Goal: Task Accomplishment & Management: Manage account settings

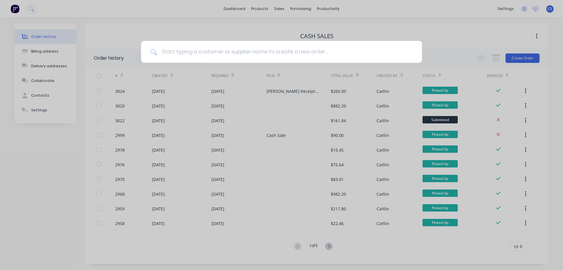
click at [168, 51] on input at bounding box center [285, 52] width 256 height 22
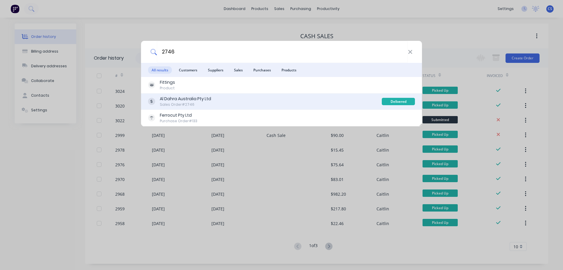
type input "2746"
click at [230, 106] on div "Al Dahra Australia Pty Ltd Sales Order #2746" at bounding box center [265, 101] width 234 height 11
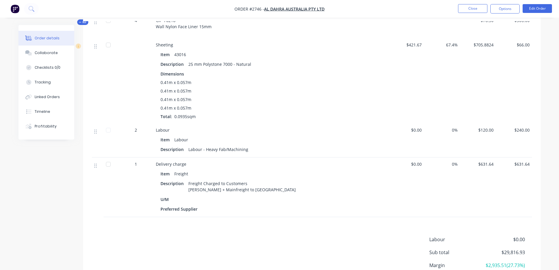
scroll to position [2172, 0]
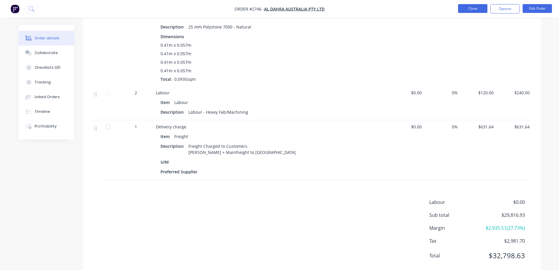
click at [475, 8] on button "Close" at bounding box center [472, 8] width 29 height 9
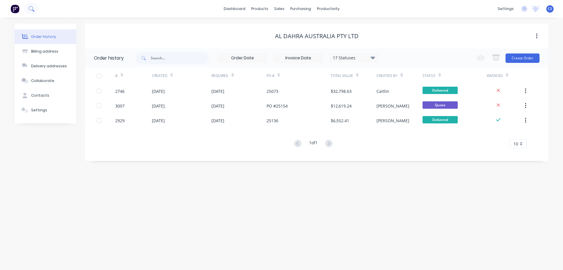
click at [33, 11] on icon at bounding box center [33, 11] width 2 height 2
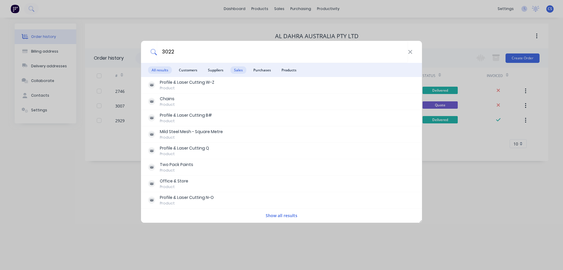
type input "3022"
click at [236, 68] on span "Sales" at bounding box center [239, 69] width 16 height 7
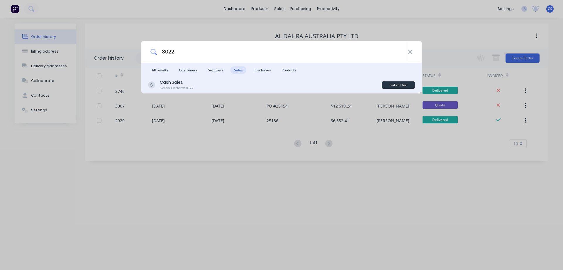
click at [226, 81] on div "Cash Sales Sales Order #3022" at bounding box center [265, 84] width 234 height 11
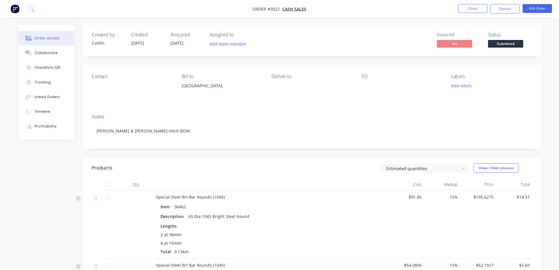
click at [14, 9] on img "button" at bounding box center [15, 8] width 9 height 9
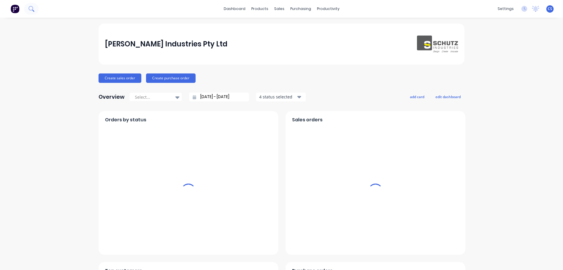
click at [28, 9] on icon at bounding box center [31, 9] width 6 height 6
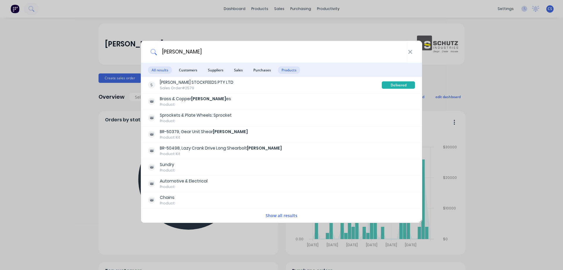
type input "[PERSON_NAME]"
click at [287, 70] on span "Products" at bounding box center [289, 69] width 22 height 7
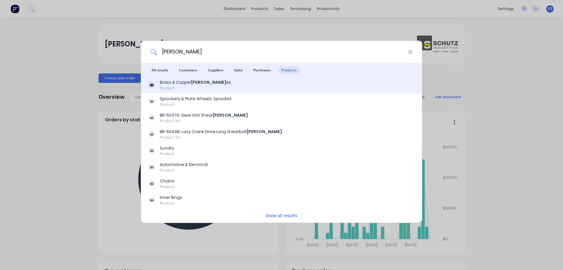
click at [267, 86] on div "Brass & Copper [PERSON_NAME] Product" at bounding box center [281, 84] width 267 height 11
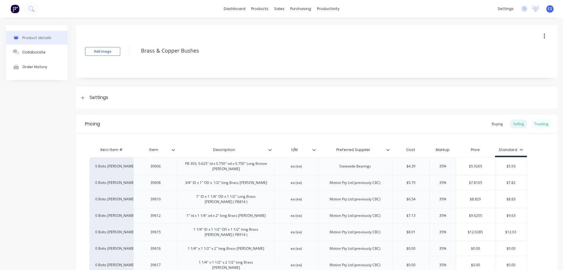
click at [541, 124] on div "Tracking" at bounding box center [542, 123] width 20 height 9
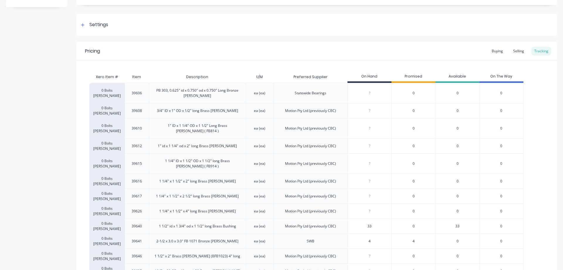
scroll to position [88, 0]
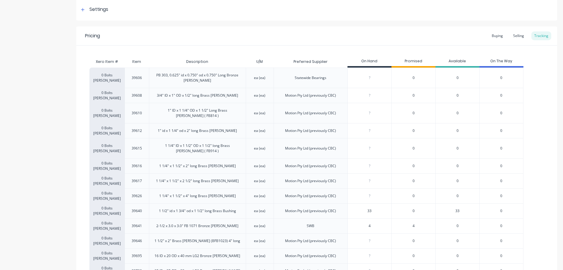
drag, startPoint x: 378, startPoint y: 206, endPoint x: 365, endPoint y: 206, distance: 12.6
click at [365, 208] on input "33" at bounding box center [370, 210] width 44 height 5
type input "39"
click at [399, 36] on div "Pricing Buying Selling Tracking" at bounding box center [316, 35] width 481 height 19
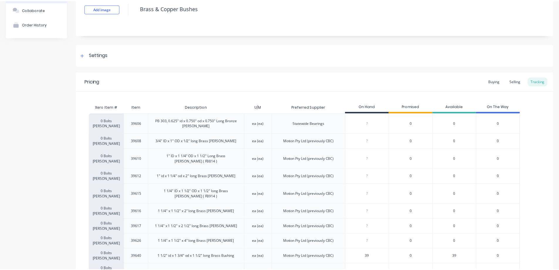
scroll to position [0, 0]
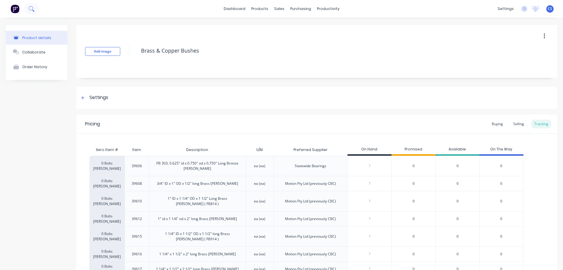
click at [32, 11] on button at bounding box center [31, 9] width 15 height 12
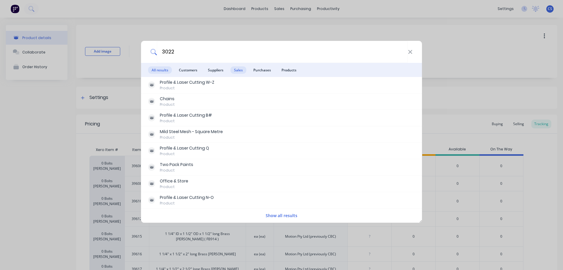
type input "3022"
click at [239, 71] on span "Sales" at bounding box center [239, 69] width 16 height 7
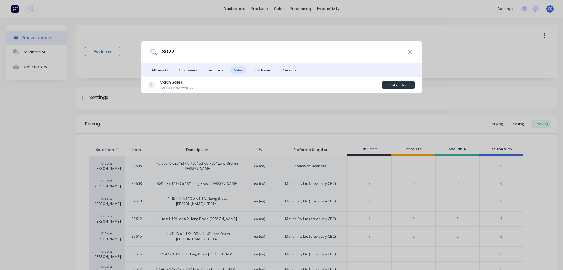
click at [209, 91] on div "Cash Sales Sales Order #3022 Submitted" at bounding box center [281, 85] width 281 height 16
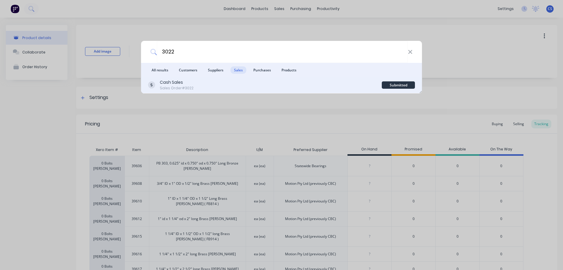
click at [171, 89] on div "Sales Order #3022" at bounding box center [177, 87] width 34 height 5
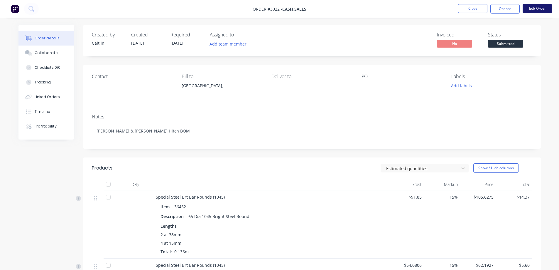
click at [535, 10] on button "Edit Order" at bounding box center [537, 8] width 29 height 9
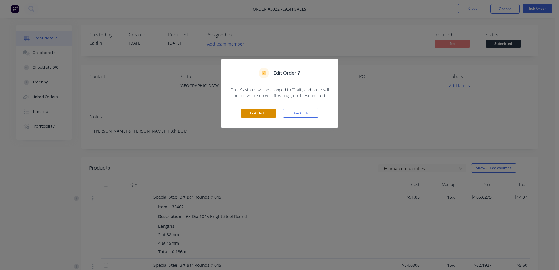
click at [266, 116] on button "Edit Order" at bounding box center [258, 113] width 35 height 9
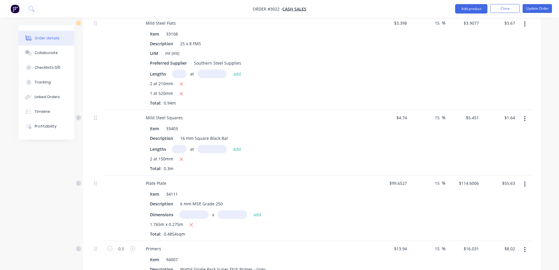
scroll to position [897, 0]
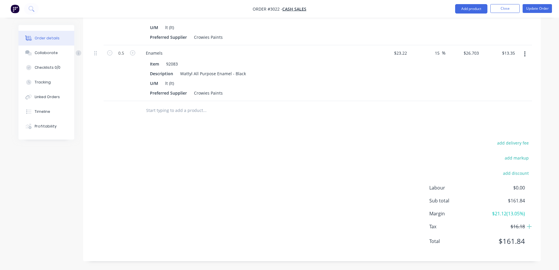
click at [178, 113] on input "text" at bounding box center [204, 110] width 117 height 12
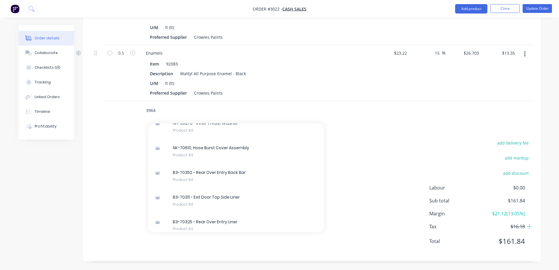
scroll to position [31930, 0]
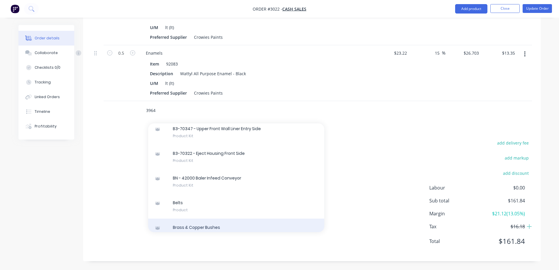
type input "3964"
click at [250, 224] on div "Brass & Copper Bushes Product" at bounding box center [236, 230] width 176 height 25
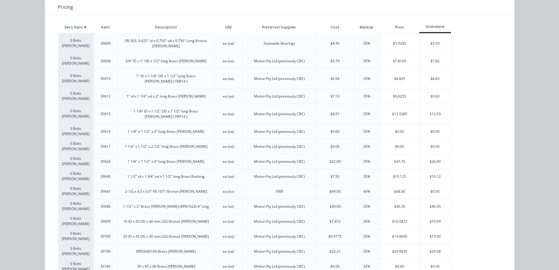
scroll to position [59, 0]
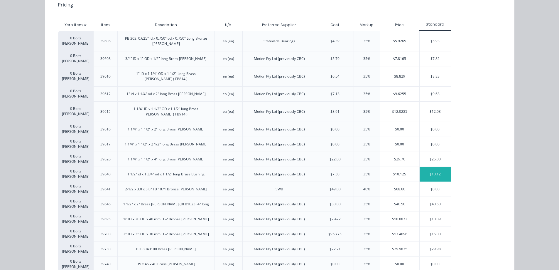
click at [428, 167] on div "$10.12" at bounding box center [435, 174] width 31 height 15
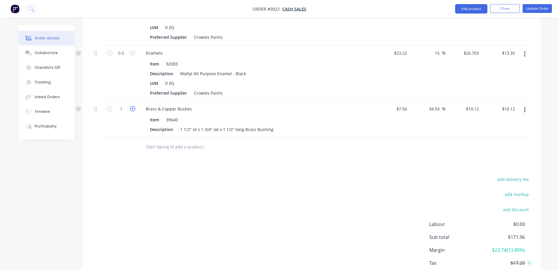
click at [133, 110] on icon "button" at bounding box center [132, 108] width 5 height 5
type input "2"
type input "$20.24"
click at [133, 110] on icon "button" at bounding box center [132, 108] width 5 height 5
type input "3"
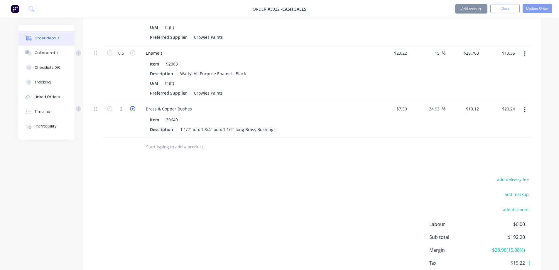
type input "$30.36"
click at [133, 110] on icon "button" at bounding box center [132, 108] width 5 height 5
type input "4"
type input "$40.48"
click at [133, 110] on icon "button" at bounding box center [132, 108] width 5 height 5
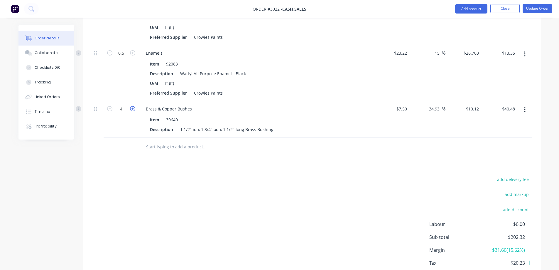
type input "5"
type input "$50.60"
click at [133, 110] on icon "button" at bounding box center [132, 108] width 5 height 5
type input "6"
type input "$60.72"
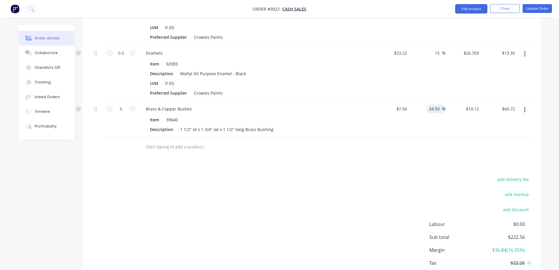
click at [439, 109] on input "34.93" at bounding box center [434, 108] width 13 height 9
drag, startPoint x: 439, startPoint y: 109, endPoint x: 434, endPoint y: 109, distance: 5.0
click at [434, 109] on input "34.93" at bounding box center [434, 108] width 13 height 9
type input "15"
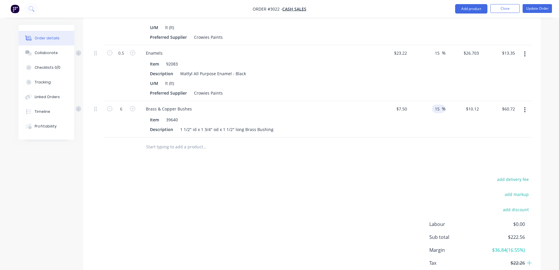
type input "$8.625"
type input "$51.75"
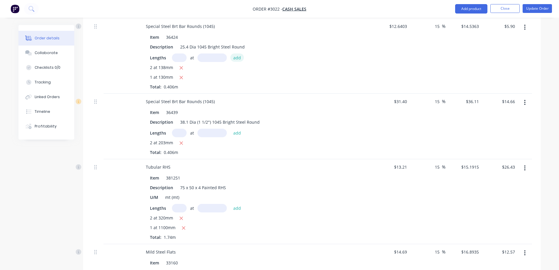
scroll to position [317, 0]
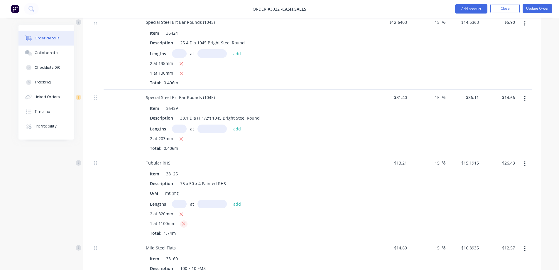
drag, startPoint x: 181, startPoint y: 224, endPoint x: 175, endPoint y: 211, distance: 14.4
click at [181, 224] on button "button" at bounding box center [183, 223] width 7 height 7
type input "$9.72"
click at [179, 203] on input "text" at bounding box center [179, 204] width 15 height 9
type input "1"
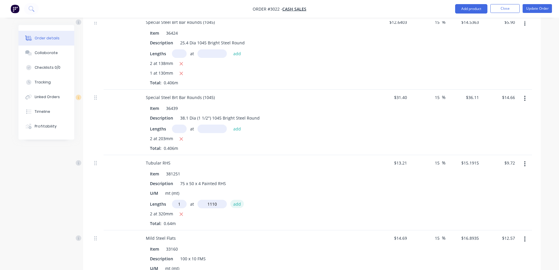
type input "1110mm"
click at [234, 204] on button "add" at bounding box center [237, 204] width 14 height 8
type input "$26.59"
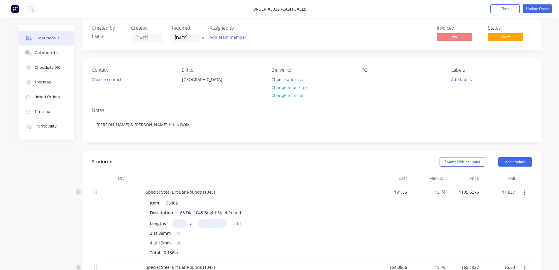
scroll to position [0, 0]
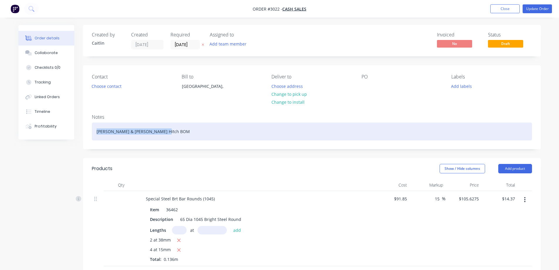
drag, startPoint x: 167, startPoint y: 139, endPoint x: 94, endPoint y: 140, distance: 73.4
click at [94, 140] on div "[PERSON_NAME] & [PERSON_NAME] Hitch BOM" at bounding box center [312, 131] width 440 height 18
copy div "[PERSON_NAME] & [PERSON_NAME] Hitch BOM"
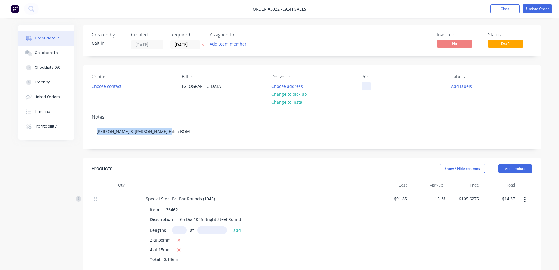
click at [366, 85] on div at bounding box center [366, 86] width 9 height 9
paste div
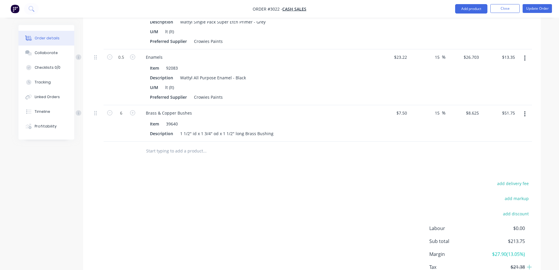
scroll to position [874, 0]
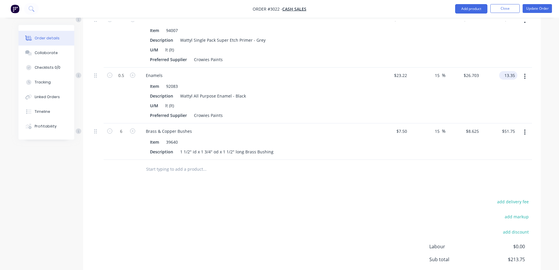
click at [515, 76] on input "13.35" at bounding box center [509, 75] width 16 height 9
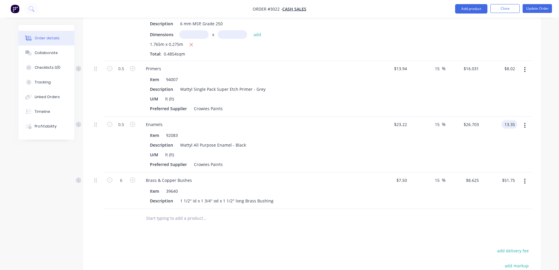
scroll to position [816, 0]
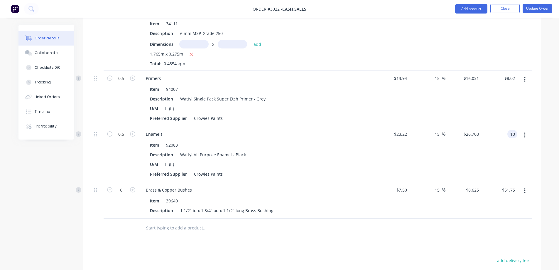
type input "10"
type input "-13.87"
type input "$20.00"
type input "$10.00"
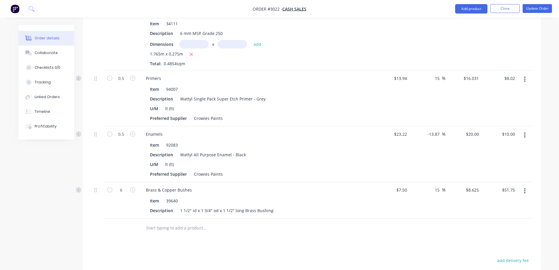
click at [441, 136] on div "-13.87 -13.87" at bounding box center [434, 134] width 15 height 9
drag, startPoint x: 441, startPoint y: 136, endPoint x: 429, endPoint y: 138, distance: 12.1
click at [429, 138] on div "-13.87 -13.87" at bounding box center [434, 134] width 15 height 9
type input "-15"
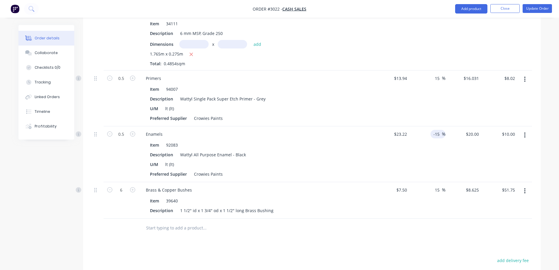
type input "$19.737"
type input "$9.87"
drag, startPoint x: 440, startPoint y: 134, endPoint x: 429, endPoint y: 136, distance: 11.3
click at [429, 136] on div "-15 -15 %" at bounding box center [427, 154] width 36 height 56
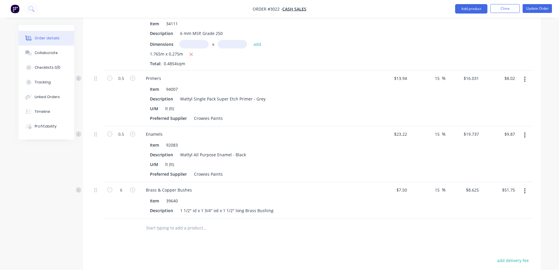
type input "15"
click at [457, 166] on div "$19.737 $19.737" at bounding box center [463, 154] width 36 height 56
type input "$26.703"
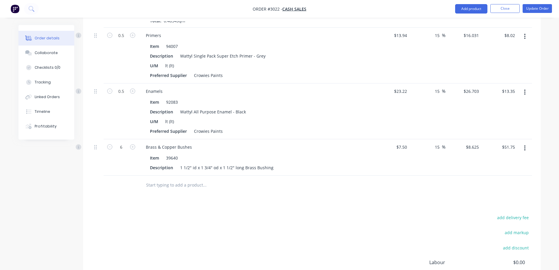
scroll to position [845, 0]
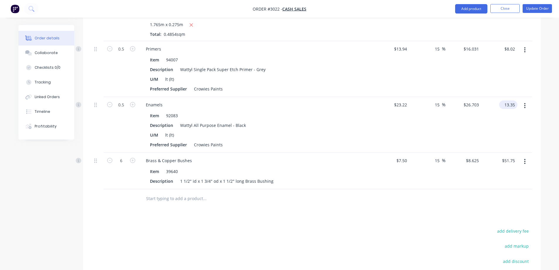
click at [514, 105] on input "13.35" at bounding box center [509, 104] width 16 height 9
type input "14.70"
type input "26.61"
type input "$29.40"
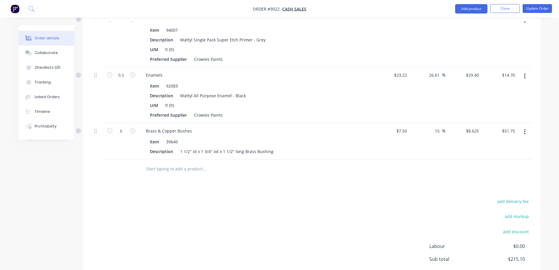
scroll to position [874, 0]
click at [511, 75] on input "14.70" at bounding box center [510, 75] width 13 height 9
click at [513, 75] on input "14.70" at bounding box center [510, 75] width 13 height 9
type input "14.60"
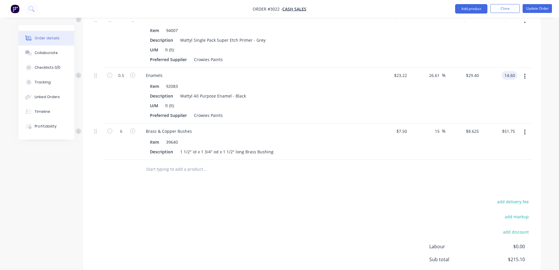
type input "25.75"
type input "$29.20"
type input "$14.60"
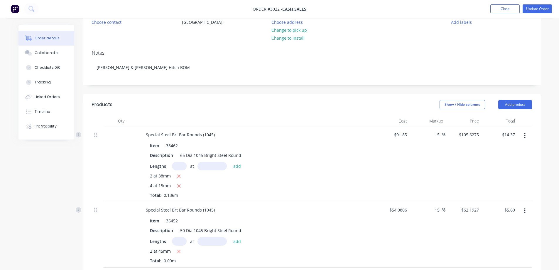
scroll to position [0, 0]
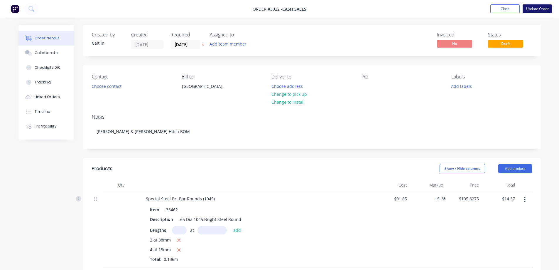
click at [539, 10] on button "Update Order" at bounding box center [537, 8] width 29 height 9
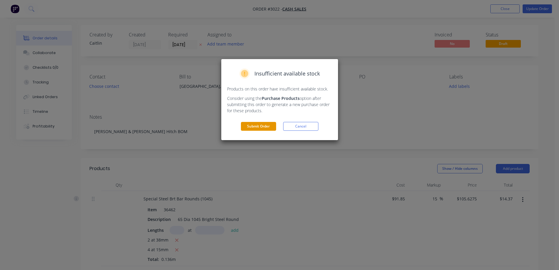
click at [266, 124] on button "Submit Order" at bounding box center [258, 126] width 35 height 9
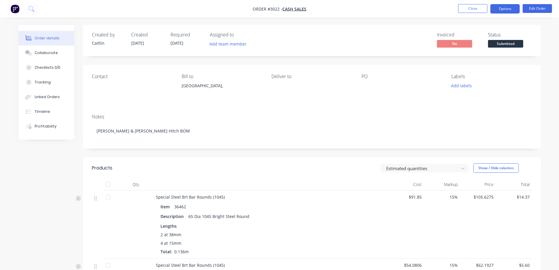
click at [504, 11] on button "Options" at bounding box center [504, 8] width 29 height 9
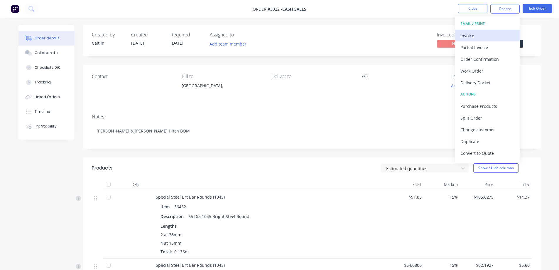
click at [491, 32] on div "Invoice" at bounding box center [487, 35] width 54 height 9
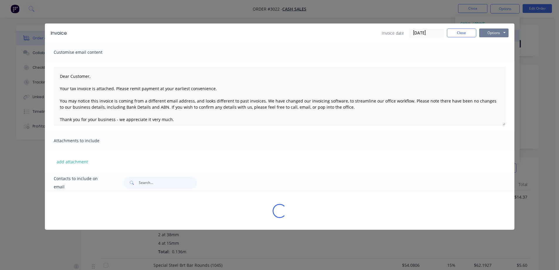
click at [491, 32] on button "Options" at bounding box center [493, 32] width 29 height 9
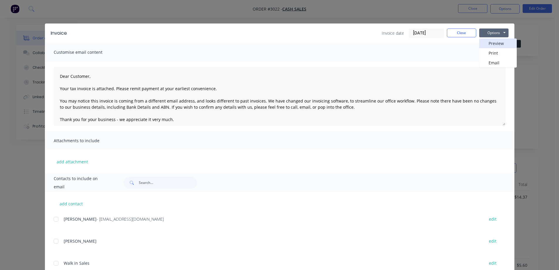
click at [493, 40] on button "Preview" at bounding box center [498, 43] width 38 height 10
click at [463, 32] on button "Close" at bounding box center [461, 32] width 29 height 9
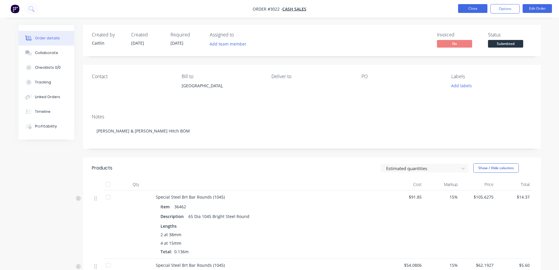
click at [476, 7] on button "Close" at bounding box center [472, 8] width 29 height 9
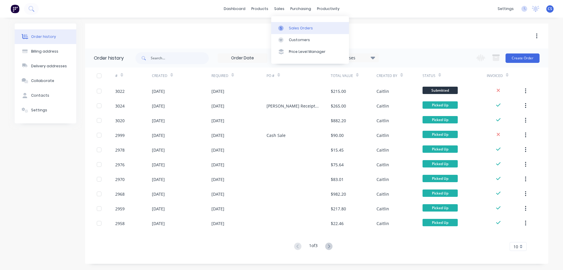
click at [294, 28] on div "Sales Orders" at bounding box center [301, 28] width 24 height 5
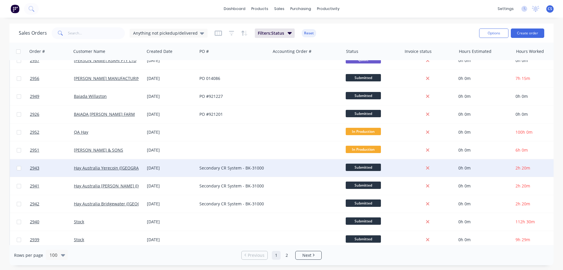
scroll to position [558, 0]
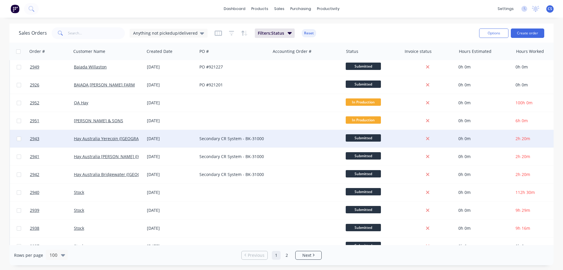
click at [290, 136] on div at bounding box center [307, 139] width 73 height 18
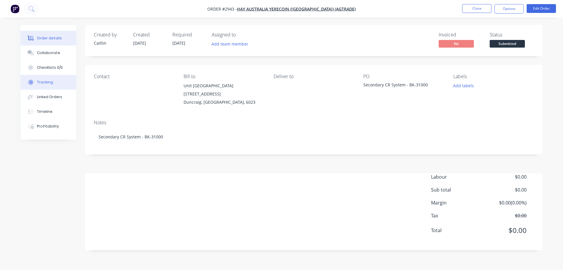
click at [34, 79] on button "Tracking" at bounding box center [49, 82] width 56 height 15
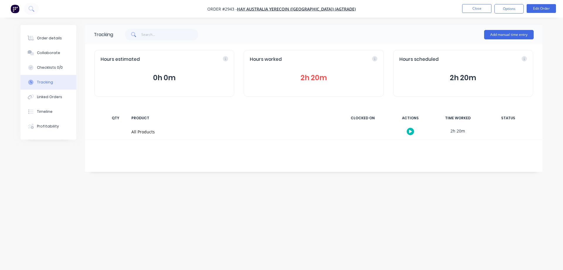
click at [313, 76] on button "2h 20m" at bounding box center [314, 77] width 128 height 11
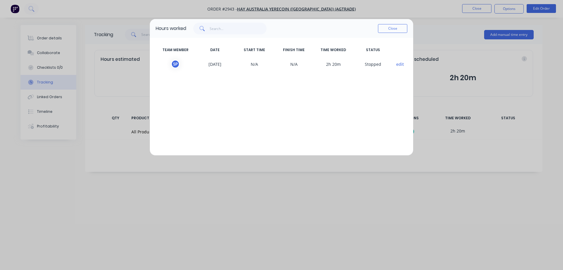
click at [400, 63] on button "edit" at bounding box center [400, 64] width 8 height 6
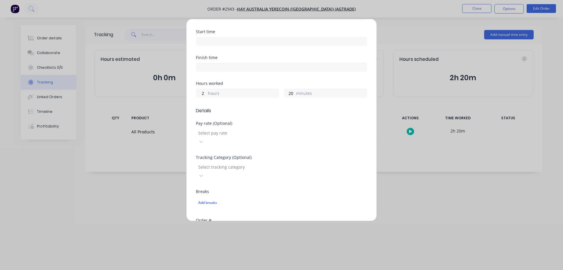
scroll to position [147, 0]
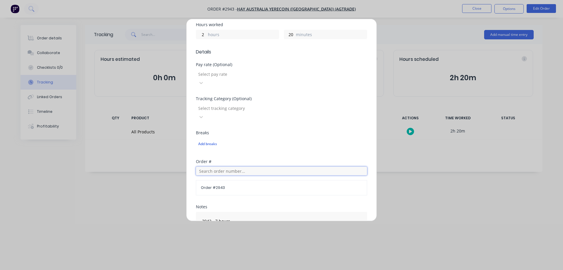
click at [233, 166] on input "text" at bounding box center [281, 170] width 171 height 9
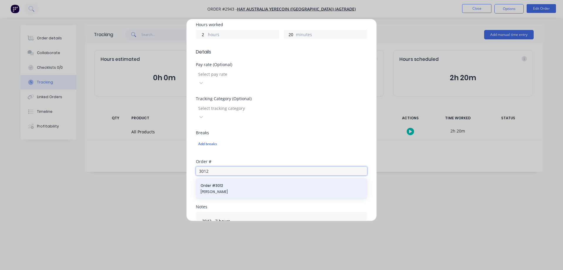
type input "3012"
click at [228, 189] on span "[PERSON_NAME]" at bounding box center [282, 191] width 162 height 5
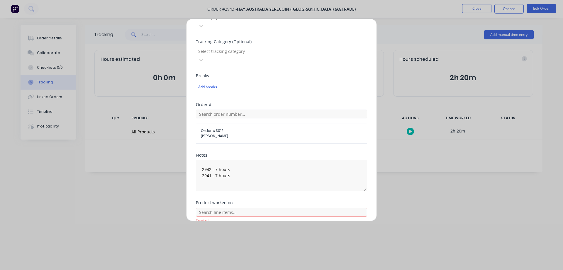
scroll to position [206, 0]
click at [260, 229] on button "Done" at bounding box center [263, 233] width 32 height 9
click at [251, 205] on input "text" at bounding box center [281, 209] width 171 height 9
click at [252, 232] on div "Secondary CR System - BK-31000" at bounding box center [281, 239] width 171 height 15
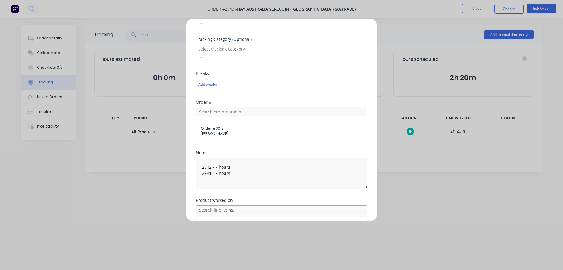
click at [254, 236] on span "Secondary CR System - BK-31000" at bounding box center [286, 238] width 153 height 5
click at [264, 243] on button "Done" at bounding box center [263, 247] width 32 height 9
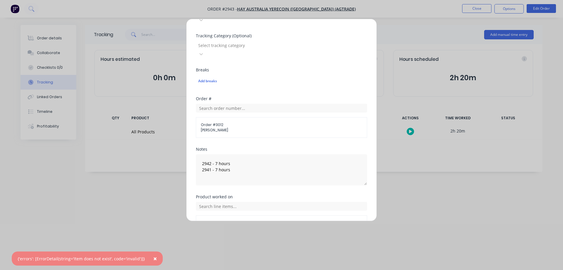
scroll to position [220, 0]
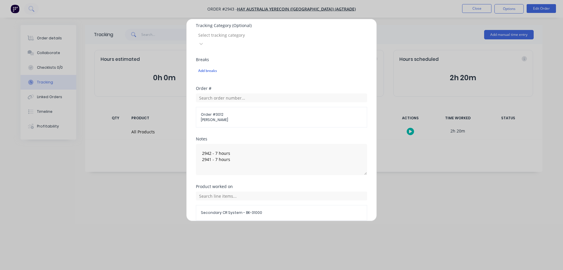
click at [330, 197] on div "Product worked on Secondary CR System - BK-31000" at bounding box center [281, 206] width 171 height 45
click at [306, 229] on div "Edit time tracking entry Team member [PERSON_NAME] When Date [DATE] Start time …" at bounding box center [281, 135] width 563 height 270
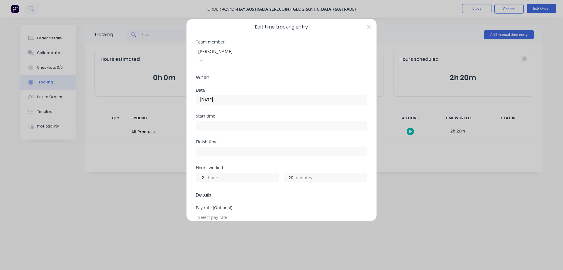
scroll to position [0, 0]
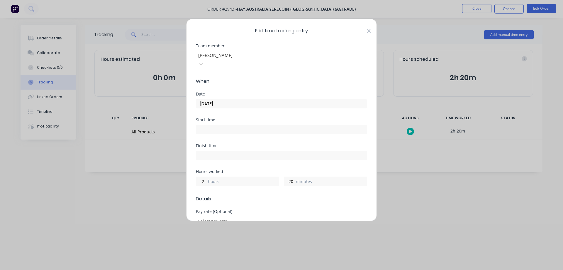
click at [367, 30] on icon at bounding box center [369, 30] width 4 height 5
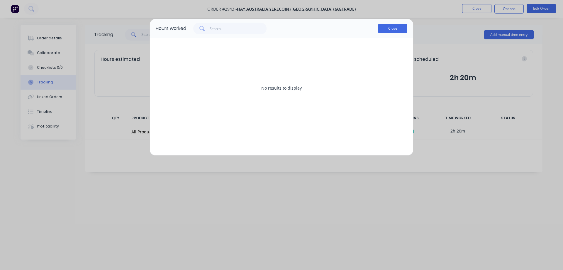
click at [391, 29] on button "Close" at bounding box center [392, 28] width 29 height 9
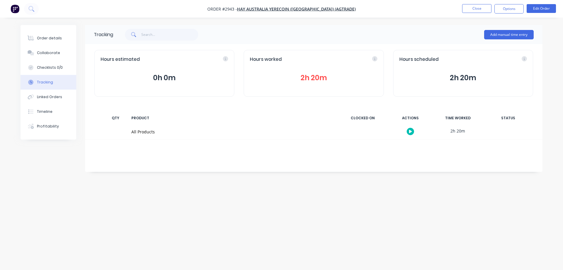
click at [366, 175] on div "Tracking Add manual time entry Hours estimated 0h 0m Hours worked 2h 20m Hours …" at bounding box center [282, 123] width 522 height 197
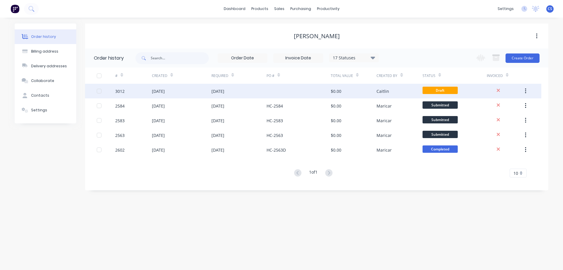
click at [249, 93] on div "[DATE]" at bounding box center [239, 91] width 55 height 15
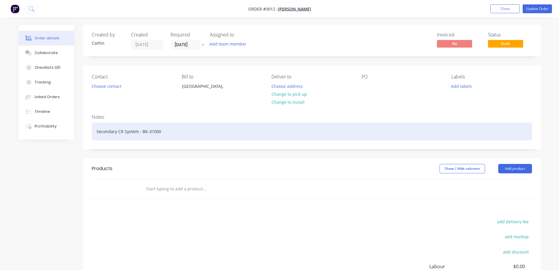
click at [173, 130] on div "Secondary CR System - BK-31000" at bounding box center [312, 131] width 440 height 18
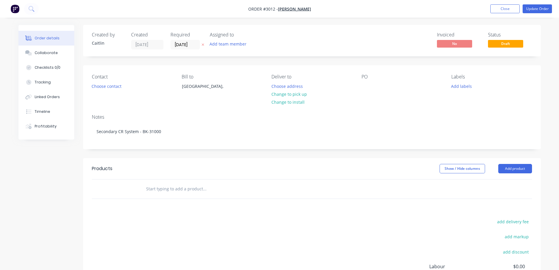
click at [170, 189] on input "text" at bounding box center [204, 189] width 117 height 12
type input "Secondary CR System - BK-31000"
click at [190, 155] on div "Created by Caitlin Created 07/10/25 Required 07/10/25 Assigned to Add team memb…" at bounding box center [312, 182] width 458 height 315
click at [218, 191] on input "Secondary CR System - BK-31000" at bounding box center [204, 189] width 117 height 12
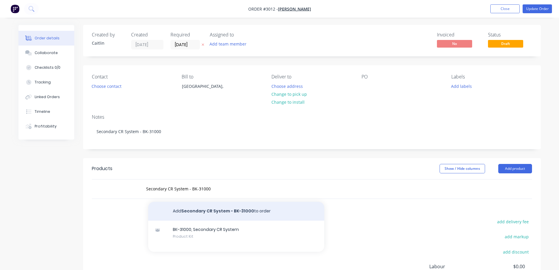
click at [218, 211] on button "Add Secondary CR System - BK-31000 to order" at bounding box center [236, 211] width 176 height 19
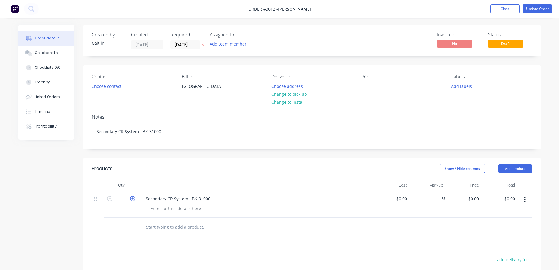
click at [133, 199] on icon "button" at bounding box center [132, 198] width 5 height 5
type input "4"
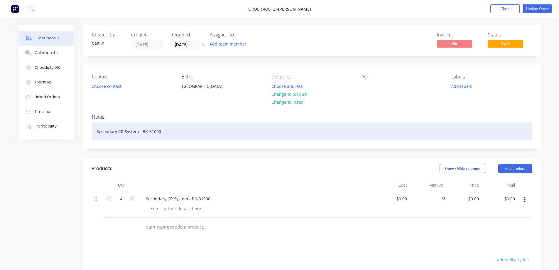
click at [180, 134] on div "Secondary CR System - BK-31000" at bounding box center [312, 131] width 440 height 18
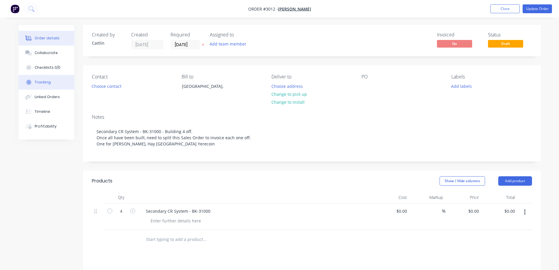
click at [42, 80] on div "Tracking" at bounding box center [43, 82] width 16 height 5
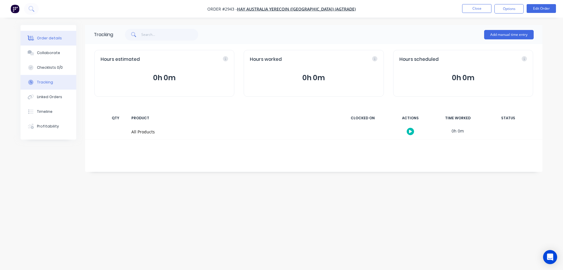
click at [55, 39] on div "Order details" at bounding box center [49, 38] width 25 height 5
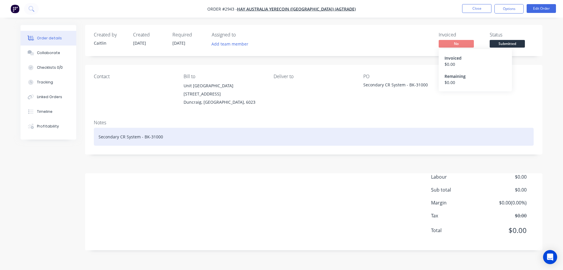
click at [228, 139] on div "Secondary CR System - BK-31000" at bounding box center [314, 137] width 440 height 18
drag, startPoint x: 260, startPoint y: 131, endPoint x: 164, endPoint y: 129, distance: 96.3
click at [164, 129] on div "Secondary CR System - BK-31000. Archived to create 1 order for the 4 CR Systems." at bounding box center [314, 137] width 440 height 18
copy div "Archived to create 1 order for the 4 CR Systems."
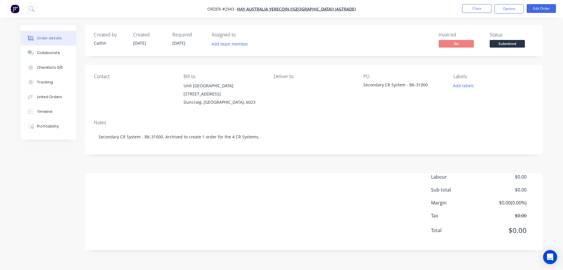
click at [502, 44] on span "Submitted" at bounding box center [507, 43] width 35 height 7
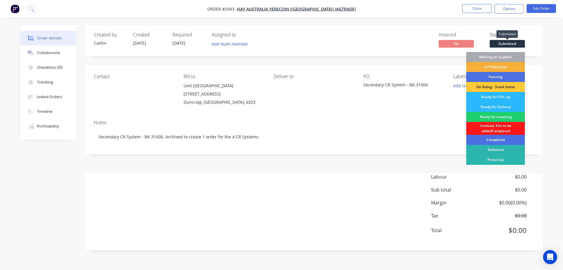
click at [502, 44] on span "Submitted" at bounding box center [507, 43] width 35 height 7
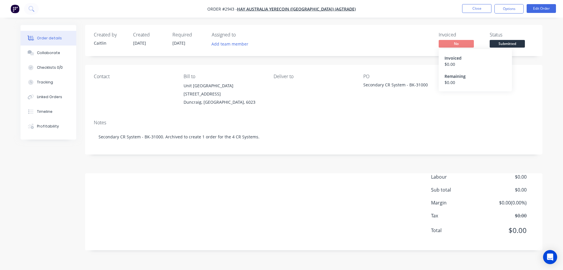
click at [453, 48] on div "No Invoiced $ 0.00 Remaining $ 0.00" at bounding box center [461, 44] width 44 height 9
click at [440, 57] on div "Created by Caitlin Created 05/09/25 Required 05/09/25 Assigned to Add team memb…" at bounding box center [314, 137] width 458 height 225
click at [482, 7] on button "Close" at bounding box center [476, 8] width 29 height 9
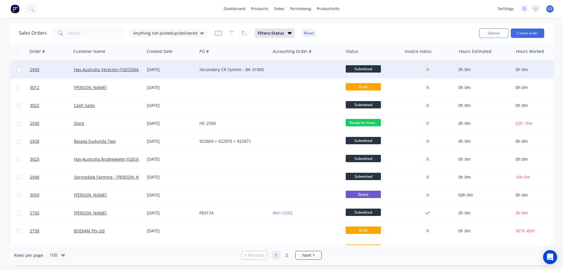
click at [373, 67] on span "Submitted" at bounding box center [363, 68] width 35 height 7
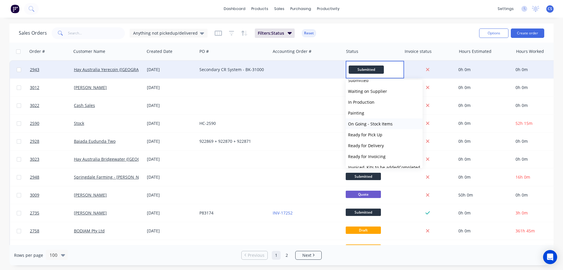
scroll to position [29, 0]
click at [373, 71] on span "Submitted" at bounding box center [366, 69] width 35 height 8
click at [429, 70] on icon at bounding box center [427, 69] width 3 height 3
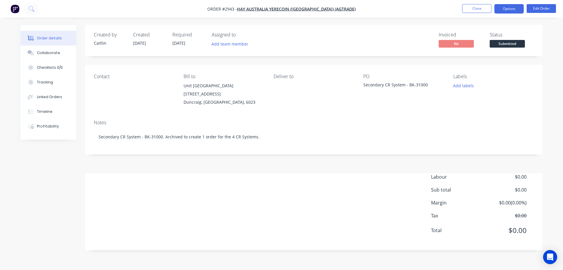
click at [501, 7] on button "Options" at bounding box center [509, 8] width 29 height 9
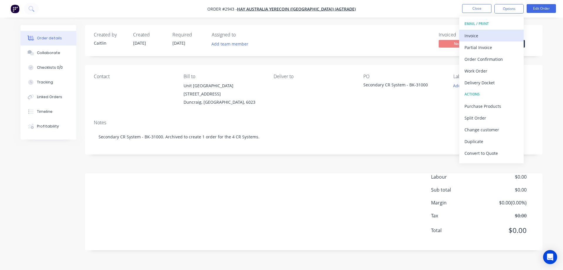
scroll to position [9, 0]
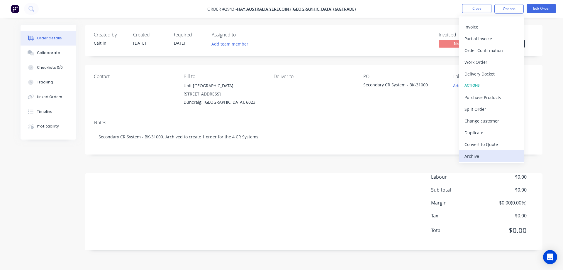
click at [481, 157] on div "Archive" at bounding box center [492, 156] width 54 height 9
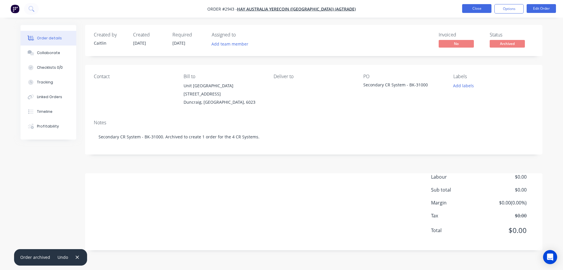
click at [483, 6] on button "Close" at bounding box center [476, 8] width 29 height 9
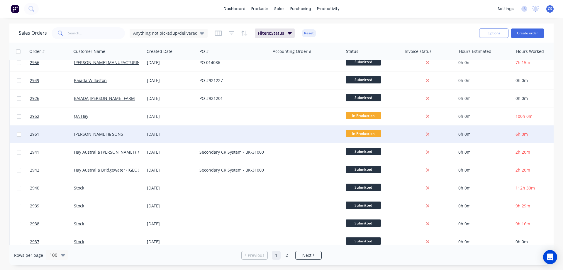
scroll to position [558, 0]
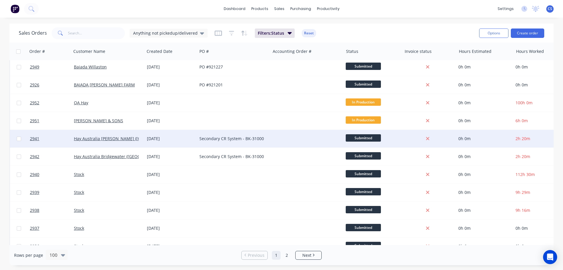
click at [246, 136] on div "Secondary CR System - BK-31000" at bounding box center [232, 139] width 65 height 6
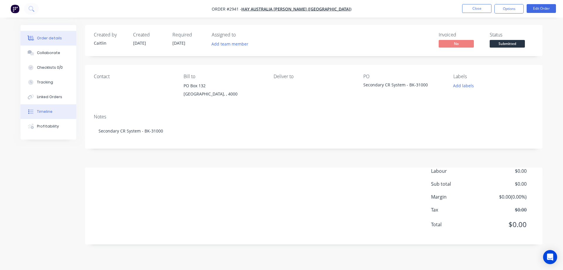
click at [38, 113] on div "Timeline" at bounding box center [45, 111] width 16 height 5
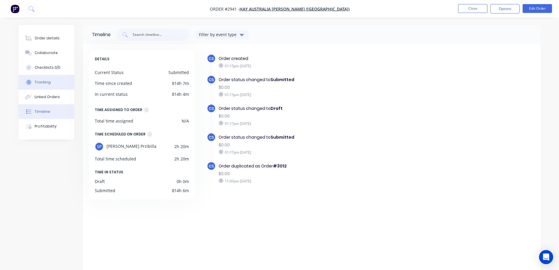
click at [42, 79] on button "Tracking" at bounding box center [46, 82] width 56 height 15
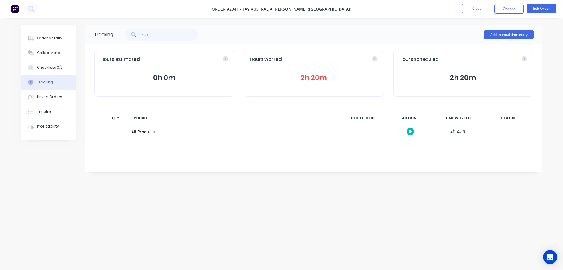
click at [313, 80] on button "2h 20m" at bounding box center [314, 77] width 128 height 11
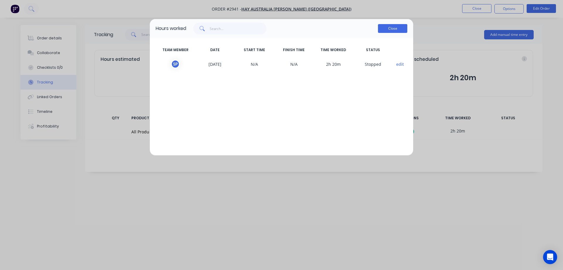
click at [401, 29] on button "Close" at bounding box center [392, 28] width 29 height 9
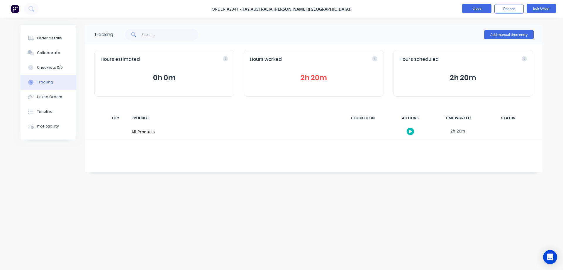
click at [474, 5] on button "Close" at bounding box center [476, 8] width 29 height 9
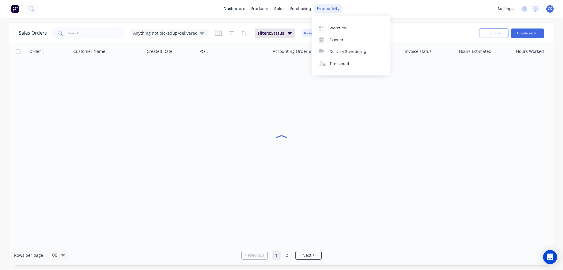
click at [332, 10] on div "productivity" at bounding box center [328, 8] width 28 height 9
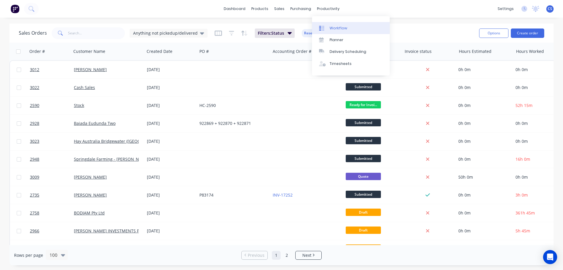
click at [334, 27] on div "Workflow" at bounding box center [339, 28] width 18 height 5
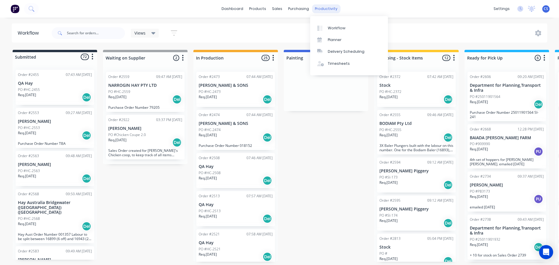
click at [329, 8] on div "productivity" at bounding box center [326, 8] width 28 height 9
click at [336, 62] on div "Timesheets" at bounding box center [339, 63] width 22 height 5
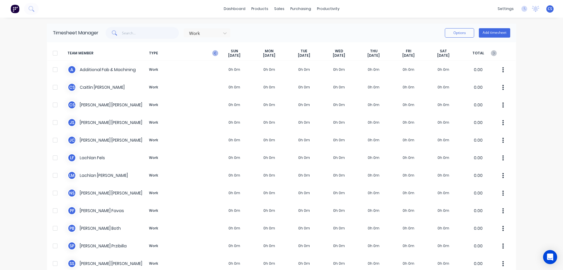
click at [212, 54] on icon "button" at bounding box center [215, 53] width 6 height 6
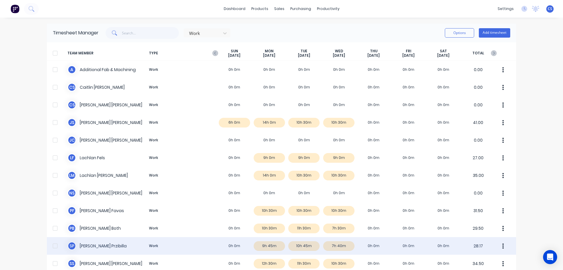
click at [341, 245] on div "S P Shane Przibilla Work 0h 0m 9h 45m 10h 45m 7h 40m 0h 0m 0h 0m 0h 0m 28.17" at bounding box center [281, 246] width 469 height 18
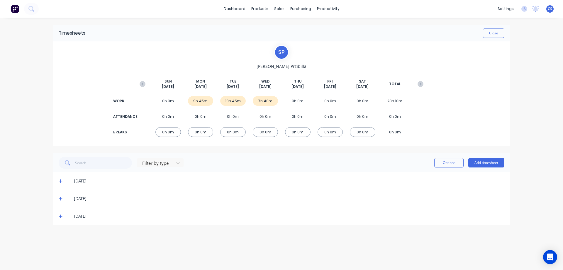
click at [60, 218] on icon at bounding box center [61, 216] width 4 height 4
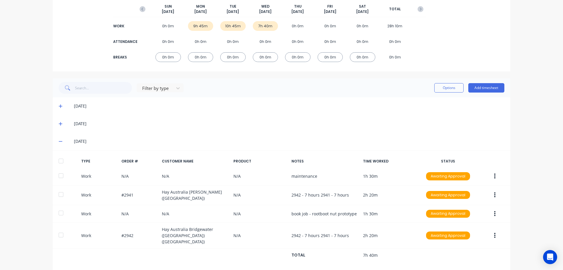
scroll to position [76, 0]
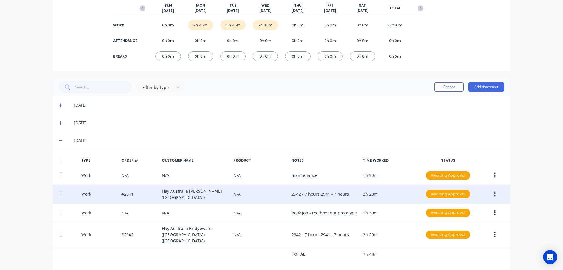
click at [492, 195] on button "button" at bounding box center [495, 194] width 14 height 11
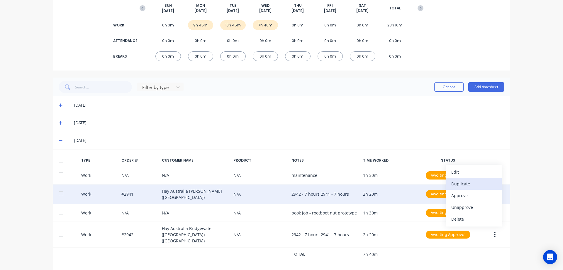
click at [471, 186] on div "Duplicate" at bounding box center [474, 183] width 45 height 9
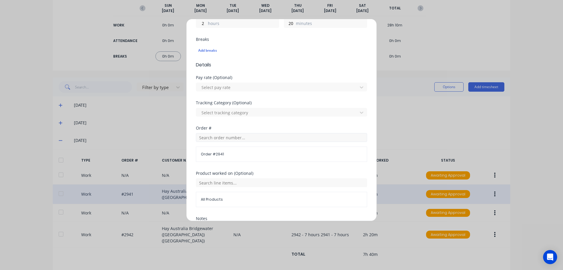
scroll to position [147, 0]
click at [228, 134] on input "text" at bounding box center [281, 135] width 171 height 9
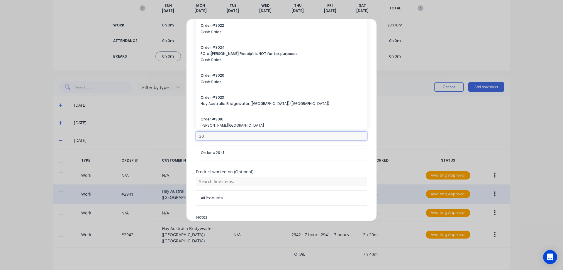
click at [220, 138] on input "30" at bounding box center [281, 135] width 171 height 9
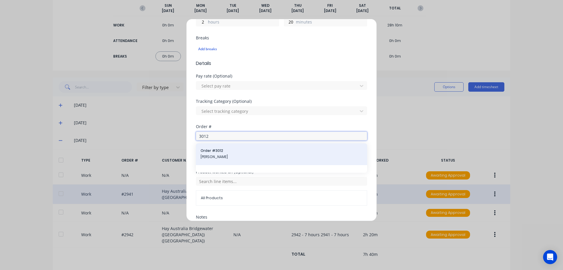
type input "3012"
click at [225, 152] on span "Order # 3012" at bounding box center [282, 150] width 162 height 5
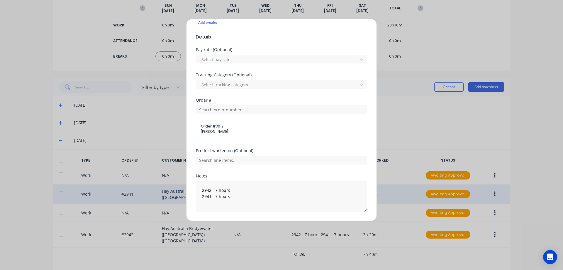
scroll to position [191, 0]
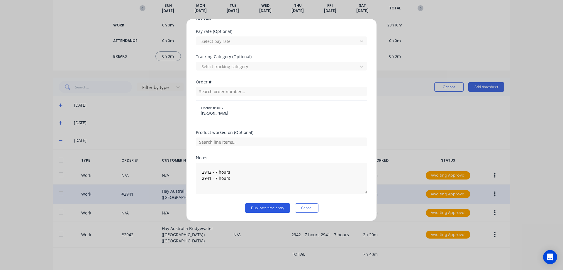
click at [264, 206] on button "Duplicate time entry" at bounding box center [267, 207] width 45 height 9
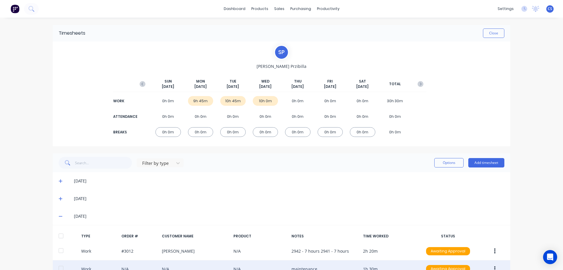
scroll to position [93, 0]
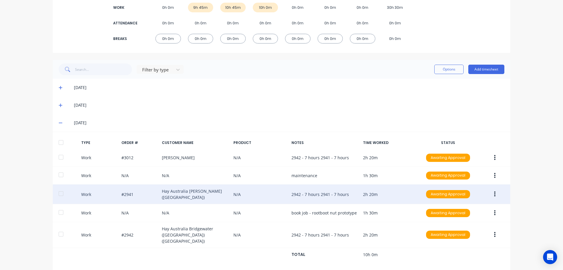
click at [494, 191] on icon "button" at bounding box center [494, 194] width 1 height 6
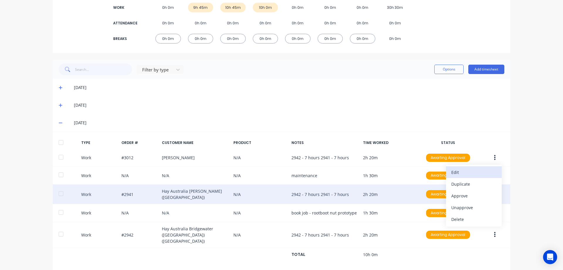
click at [464, 175] on button "Edit" at bounding box center [474, 172] width 56 height 12
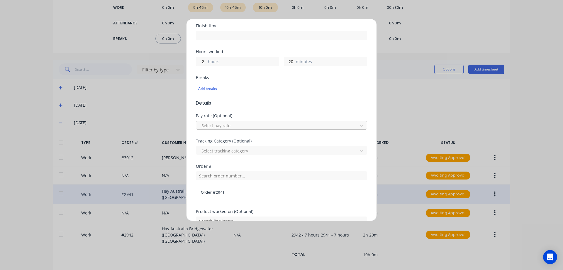
scroll to position [117, 0]
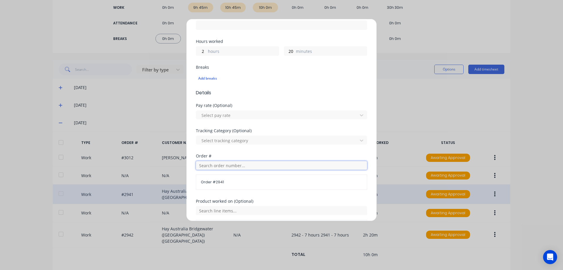
click at [230, 166] on input "text" at bounding box center [281, 165] width 171 height 9
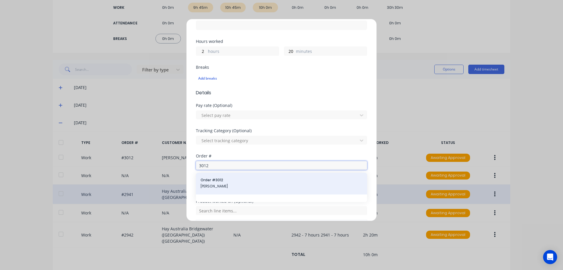
type input "3012"
click at [228, 180] on span "Order # 3012" at bounding box center [282, 179] width 162 height 5
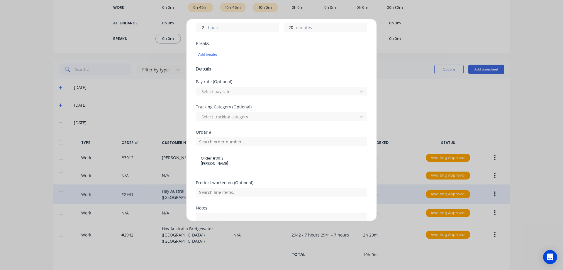
scroll to position [191, 0]
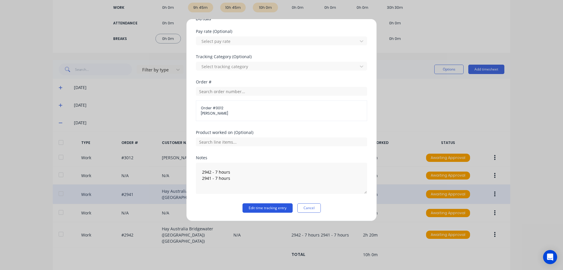
click at [262, 205] on button "Edit time tracking entry" at bounding box center [268, 207] width 50 height 9
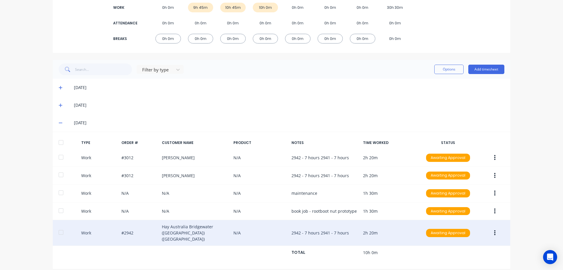
click at [492, 230] on button "button" at bounding box center [495, 232] width 14 height 11
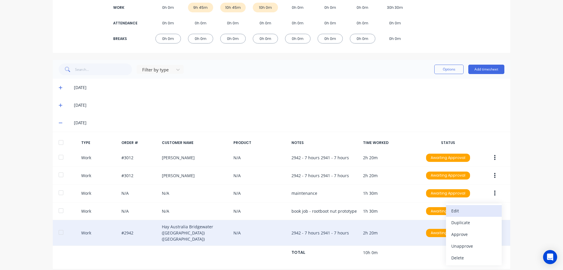
click at [464, 208] on div "Edit" at bounding box center [474, 210] width 45 height 9
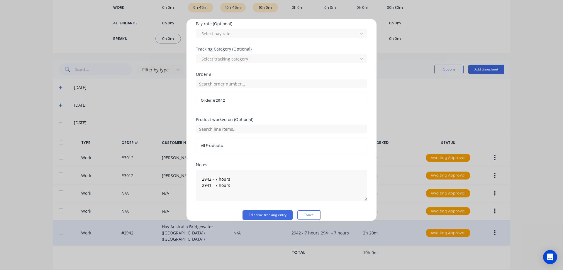
scroll to position [205, 0]
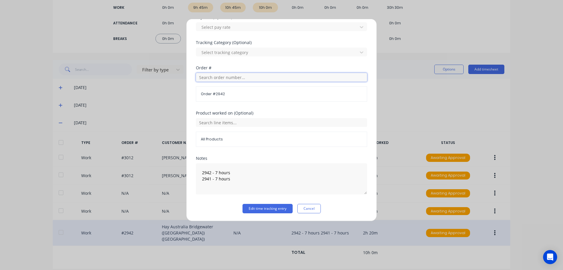
click at [219, 74] on input "text" at bounding box center [281, 77] width 171 height 9
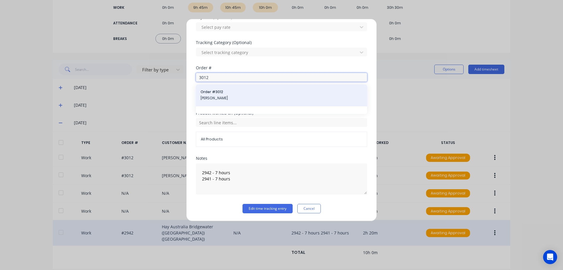
type input "3012"
click at [225, 89] on span "Order # 3012" at bounding box center [282, 91] width 162 height 5
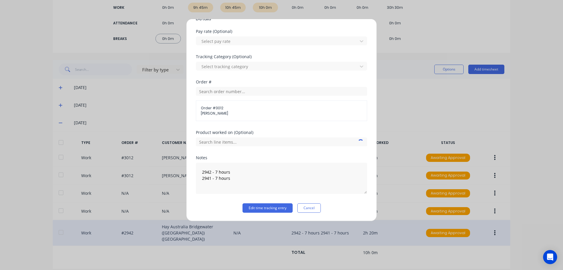
scroll to position [191, 0]
click at [256, 205] on button "Edit time tracking entry" at bounding box center [268, 207] width 50 height 9
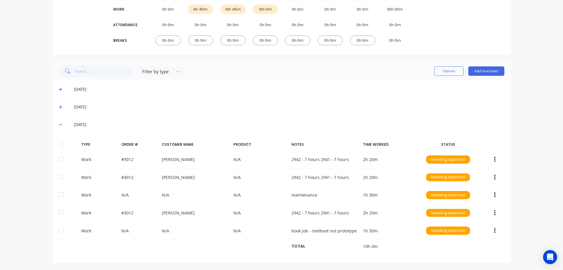
scroll to position [0, 0]
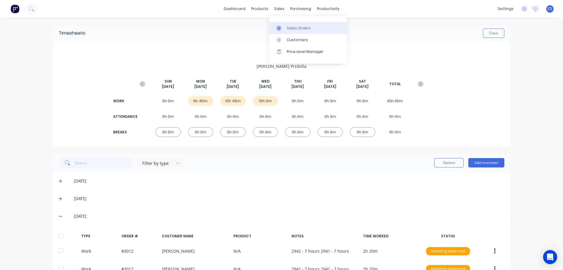
click at [287, 26] on div "Sales Orders" at bounding box center [299, 28] width 24 height 5
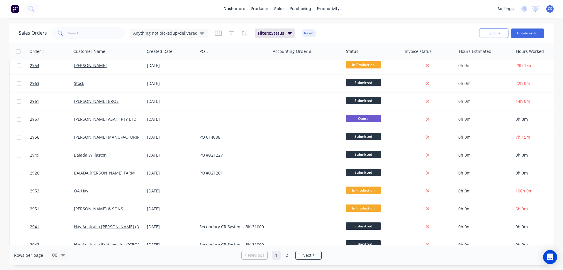
scroll to position [558, 0]
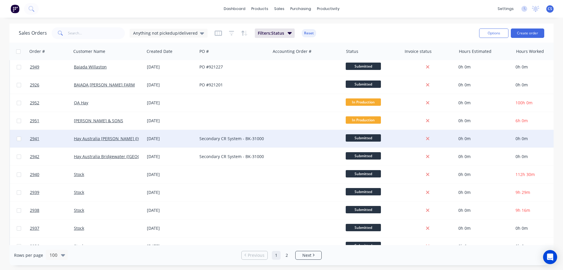
click at [278, 145] on div at bounding box center [307, 139] width 73 height 18
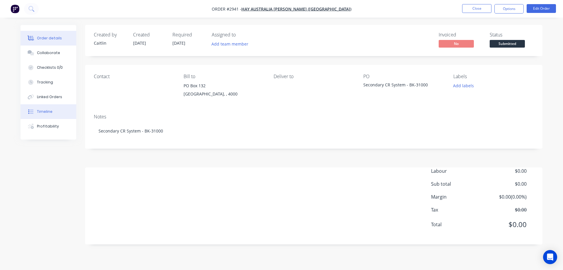
click at [43, 110] on div "Timeline" at bounding box center [45, 111] width 16 height 5
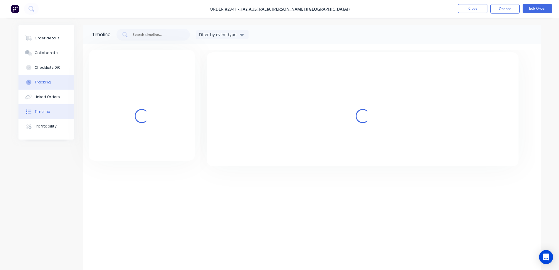
click at [48, 84] on div "Tracking" at bounding box center [43, 82] width 16 height 5
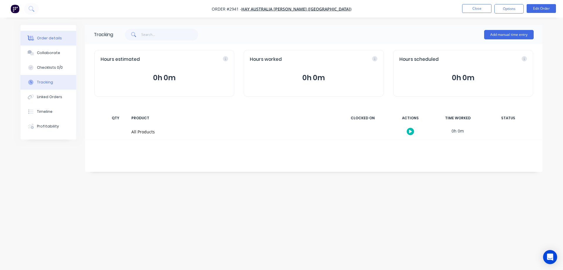
click at [55, 42] on button "Order details" at bounding box center [49, 38] width 56 height 15
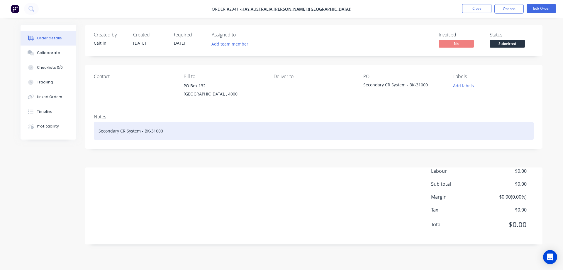
click at [196, 136] on div "Secondary CR System - BK-31000" at bounding box center [314, 131] width 440 height 18
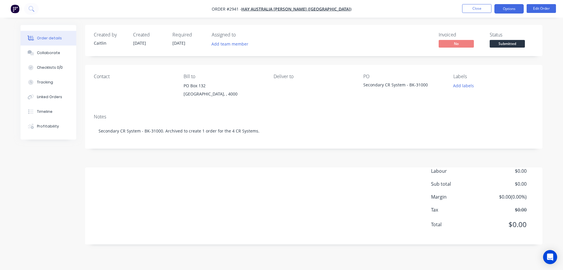
click at [512, 6] on button "Options" at bounding box center [509, 8] width 29 height 9
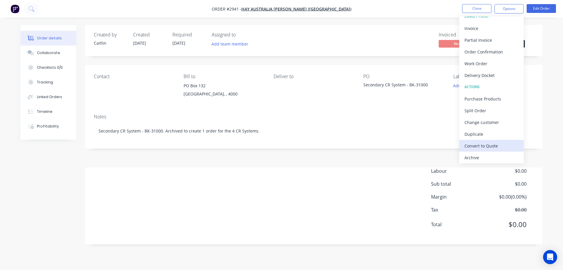
scroll to position [9, 0]
click at [488, 160] on div "Archive" at bounding box center [492, 156] width 54 height 9
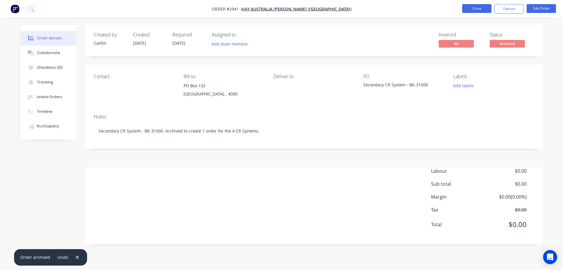
click at [484, 12] on button "Close" at bounding box center [476, 8] width 29 height 9
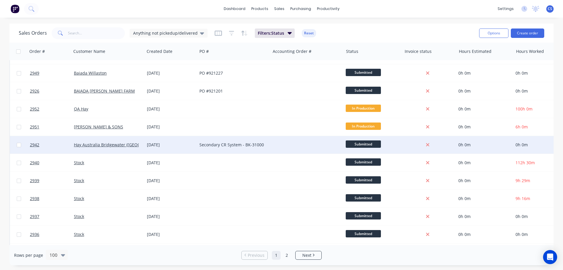
scroll to position [558, 0]
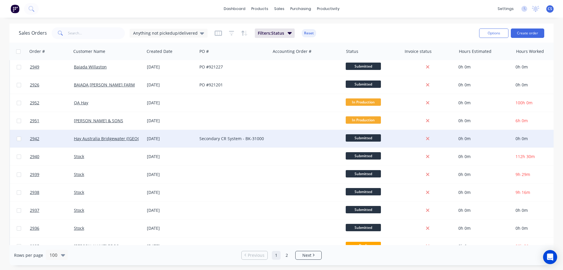
click at [263, 137] on div "Secondary CR System - BK-31000" at bounding box center [232, 139] width 65 height 6
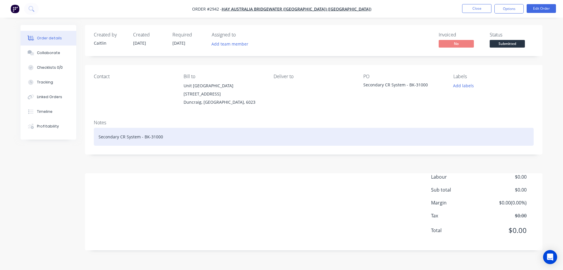
click at [226, 135] on div "Secondary CR System - BK-31000" at bounding box center [314, 137] width 440 height 18
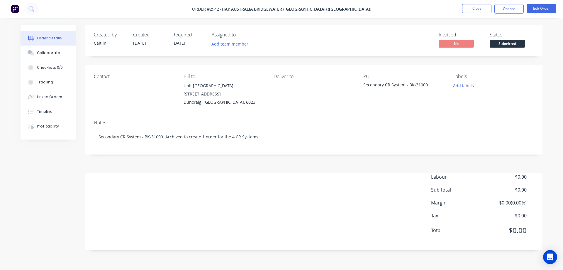
click at [241, 164] on div "Created by Caitlin Created 05/09/25 Required 05/09/25 Assigned to Add team memb…" at bounding box center [314, 137] width 458 height 225
click at [49, 80] on div "Tracking" at bounding box center [45, 82] width 16 height 5
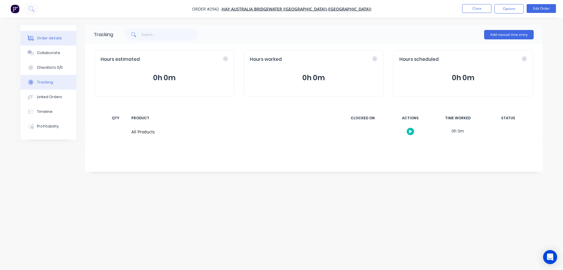
click at [55, 33] on button "Order details" at bounding box center [49, 38] width 56 height 15
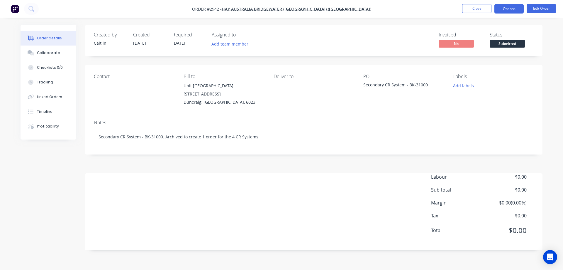
click at [512, 7] on button "Options" at bounding box center [509, 8] width 29 height 9
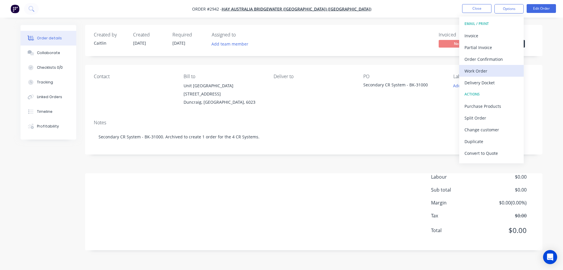
scroll to position [9, 0]
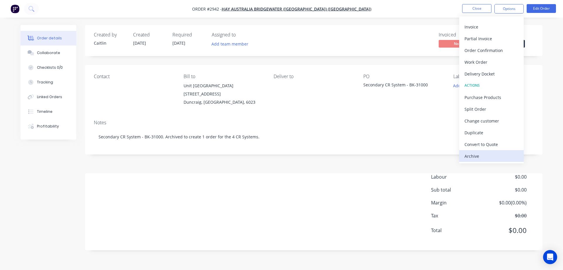
click at [487, 154] on div "Archive" at bounding box center [492, 156] width 54 height 9
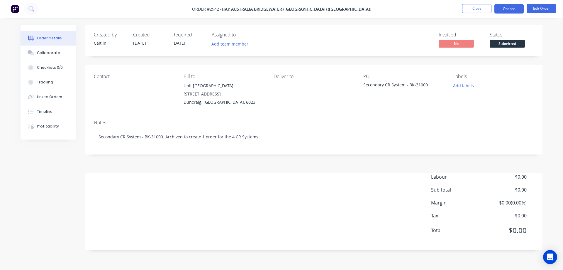
click at [514, 6] on button "Options" at bounding box center [509, 8] width 29 height 9
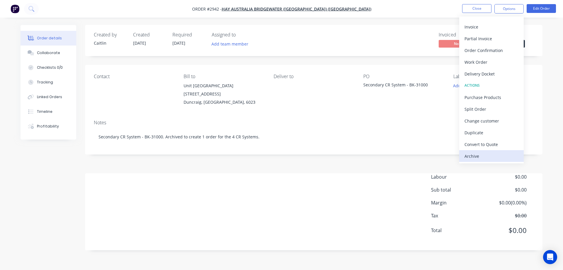
click at [478, 151] on button "Archive" at bounding box center [492, 156] width 65 height 12
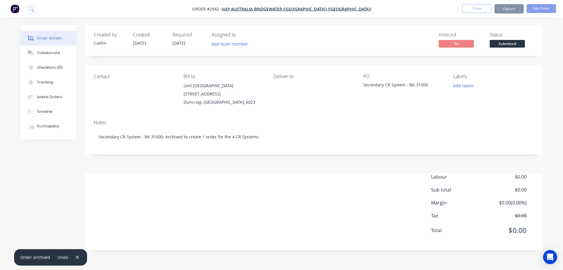
click at [504, 59] on div "Created by Caitlin Created 05/09/25 Required 05/09/25 Assigned to Add team memb…" at bounding box center [314, 137] width 458 height 225
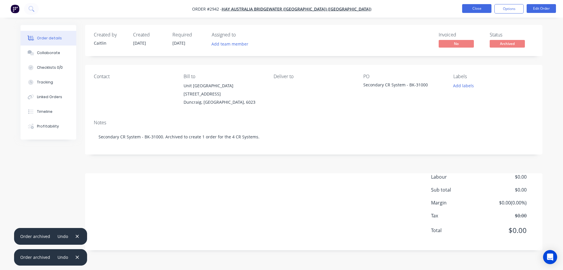
click at [477, 8] on button "Close" at bounding box center [476, 8] width 29 height 9
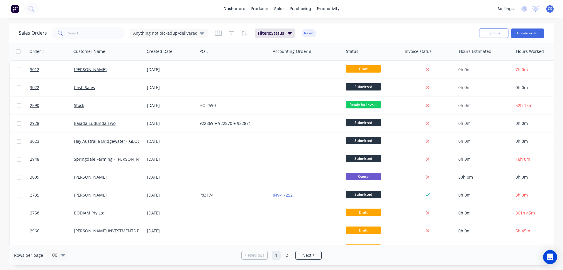
click at [13, 11] on img at bounding box center [15, 8] width 9 height 9
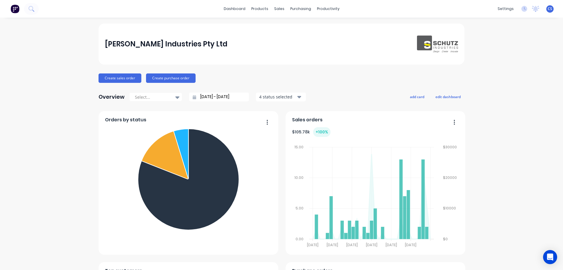
click at [507, 145] on div "Schutz Industries Pty Ltd Create sales order Create purchase order Overview Sel…" at bounding box center [281, 251] width 563 height 457
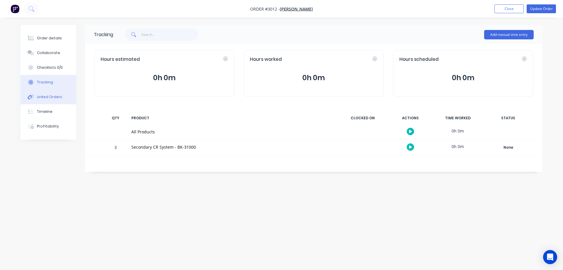
click at [47, 103] on button "Linked Orders" at bounding box center [49, 96] width 56 height 15
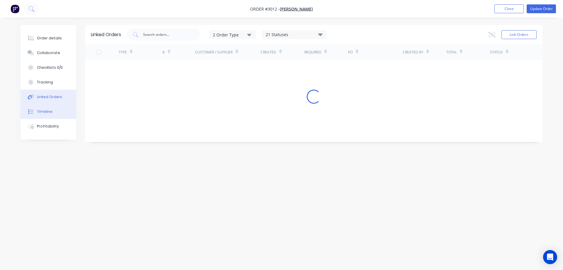
click at [48, 113] on div "Timeline" at bounding box center [45, 111] width 16 height 5
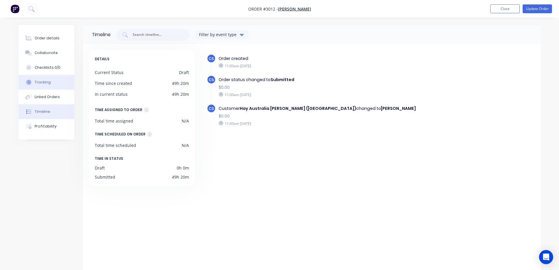
click at [48, 81] on div "Tracking" at bounding box center [43, 82] width 16 height 5
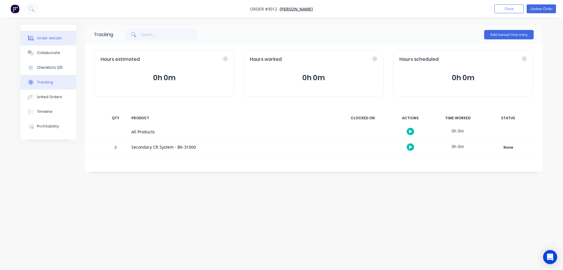
click at [48, 36] on div "Order details" at bounding box center [49, 38] width 25 height 5
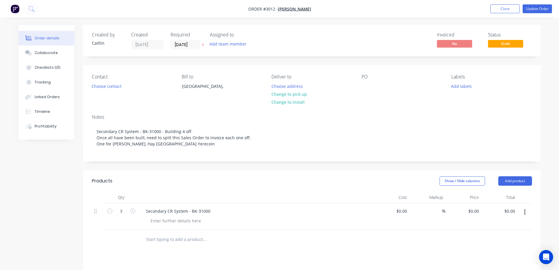
click at [354, 117] on div "Notes" at bounding box center [312, 117] width 440 height 6
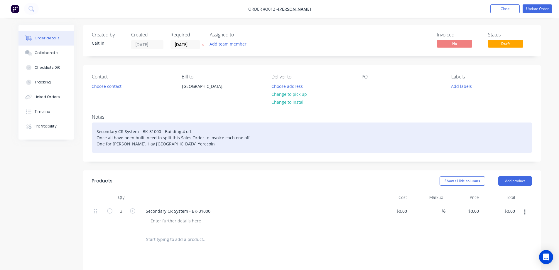
click at [185, 146] on div "Secondary CR System - BK-31000 - Building 4 off. Once all have been built, need…" at bounding box center [312, 137] width 440 height 30
click at [175, 146] on div "Secondary CR System - BK-31000 - Building 4 off. Once all have been built, need…" at bounding box center [312, 137] width 440 height 30
click at [255, 145] on div "Secondary CR System - BK-31000 - Building 4 off. Once all have been built, need…" at bounding box center [312, 137] width 440 height 30
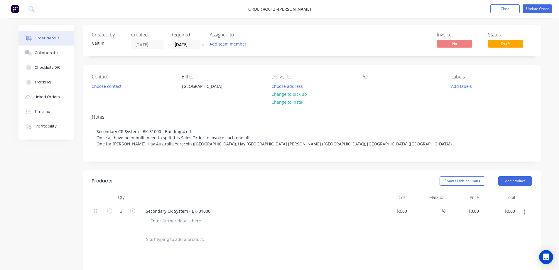
click at [224, 163] on div "Created by Caitlin Created 07/10/25 Required 07/10/25 Assigned to Add team memb…" at bounding box center [312, 207] width 458 height 365
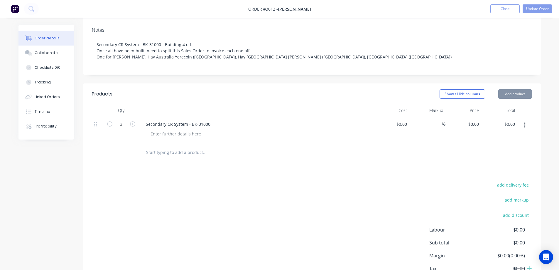
scroll to position [88, 0]
click at [132, 122] on icon "button" at bounding box center [132, 122] width 5 height 5
type input "4"
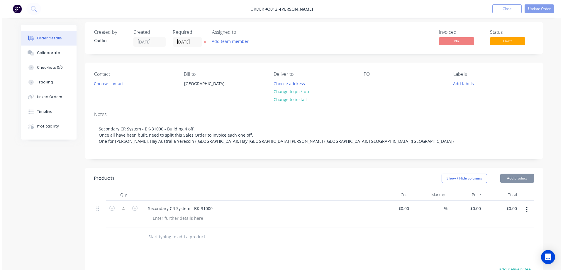
scroll to position [0, 0]
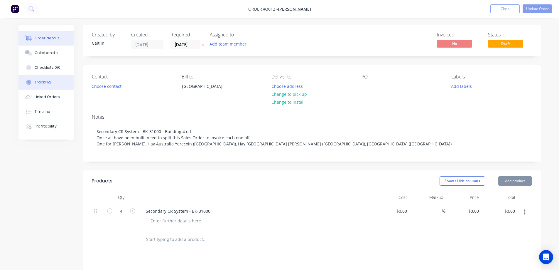
click at [48, 83] on div "Tracking" at bounding box center [43, 82] width 16 height 5
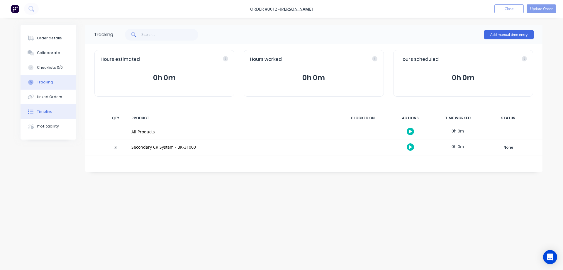
click at [49, 110] on div "Timeline" at bounding box center [45, 111] width 16 height 5
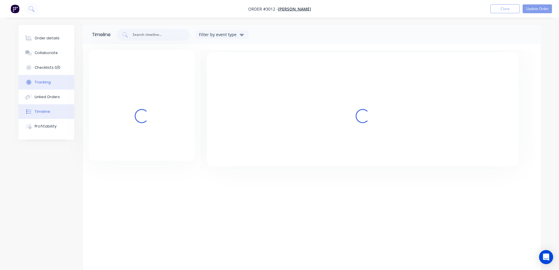
click at [53, 84] on button "Tracking" at bounding box center [46, 82] width 56 height 15
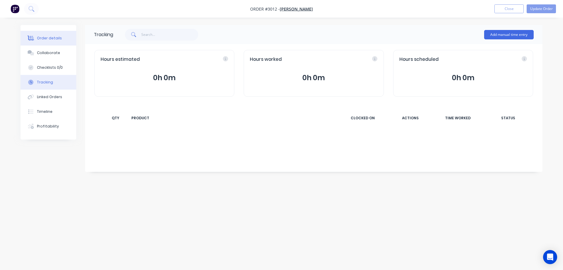
click at [50, 37] on div "Order details" at bounding box center [49, 38] width 25 height 5
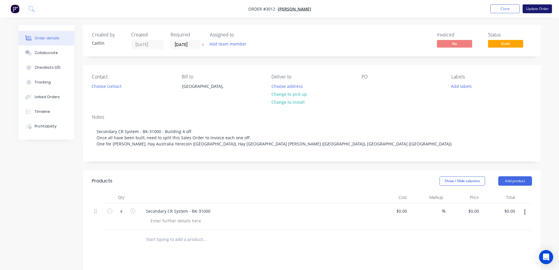
click at [534, 7] on button "Update Order" at bounding box center [537, 8] width 29 height 9
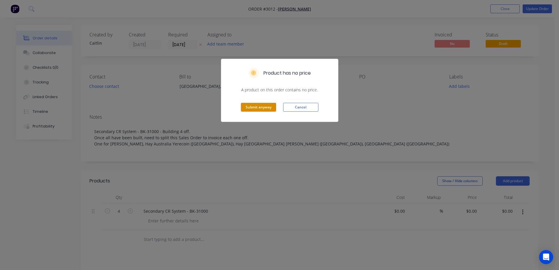
click at [263, 107] on button "Submit anyway" at bounding box center [258, 107] width 35 height 9
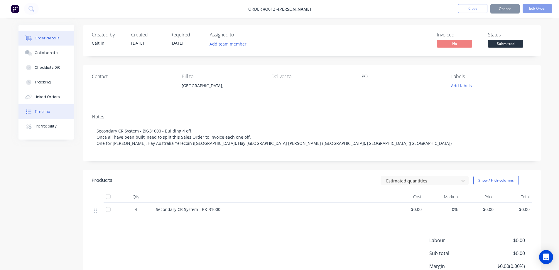
click at [33, 110] on button "Timeline" at bounding box center [46, 111] width 56 height 15
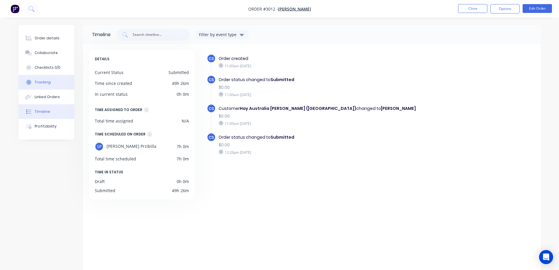
click at [41, 79] on button "Tracking" at bounding box center [46, 82] width 56 height 15
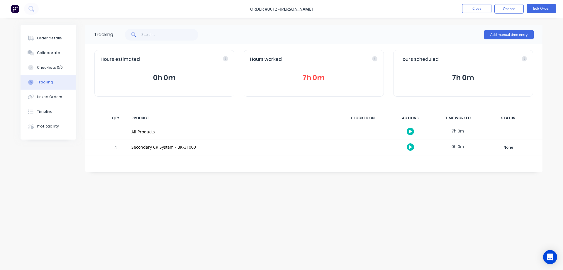
click at [313, 72] on button "7h 0m" at bounding box center [314, 77] width 128 height 11
